Goal: Go to known website: Access a specific website the user already knows

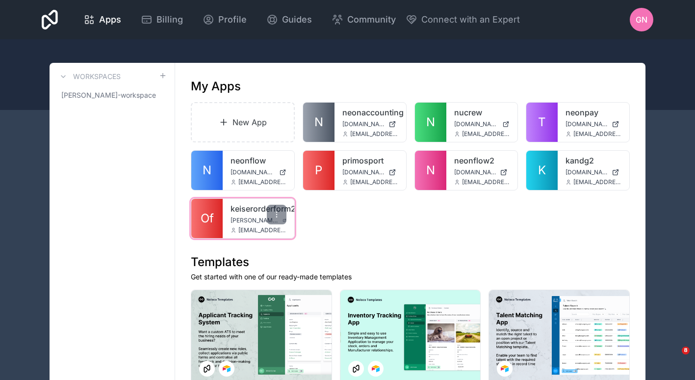
click at [202, 223] on span "Of" at bounding box center [207, 218] width 13 height 16
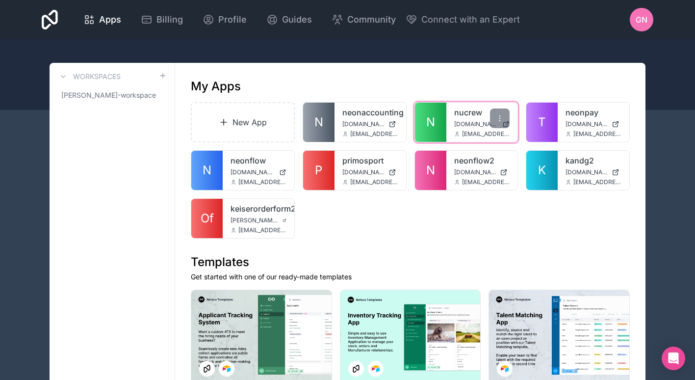
click at [455, 118] on div "nucrew [DOMAIN_NAME] [EMAIL_ADDRESS][DOMAIN_NAME]" at bounding box center [482, 121] width 72 height 39
click at [422, 122] on link "N" at bounding box center [430, 121] width 31 height 39
